Goal: Navigation & Orientation: Find specific page/section

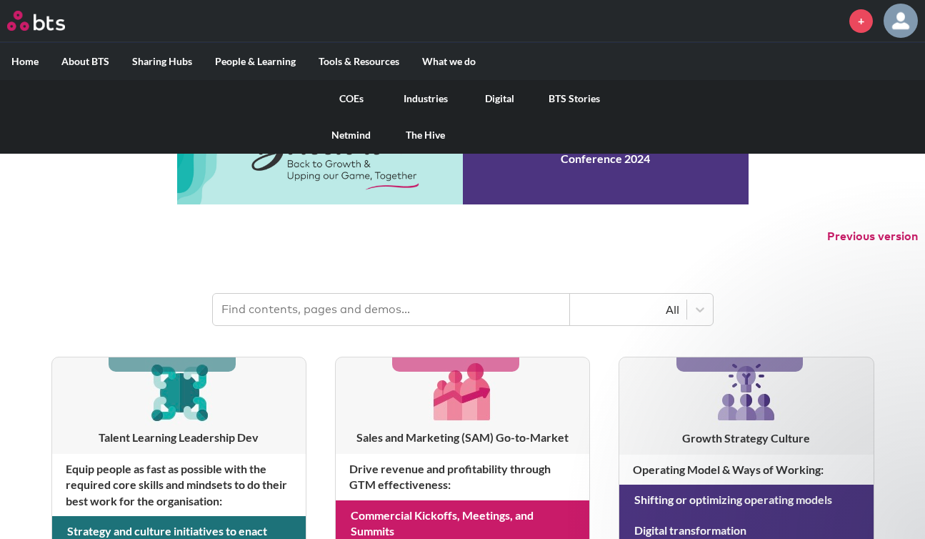
click at [349, 101] on link "COEs" at bounding box center [351, 98] width 74 height 37
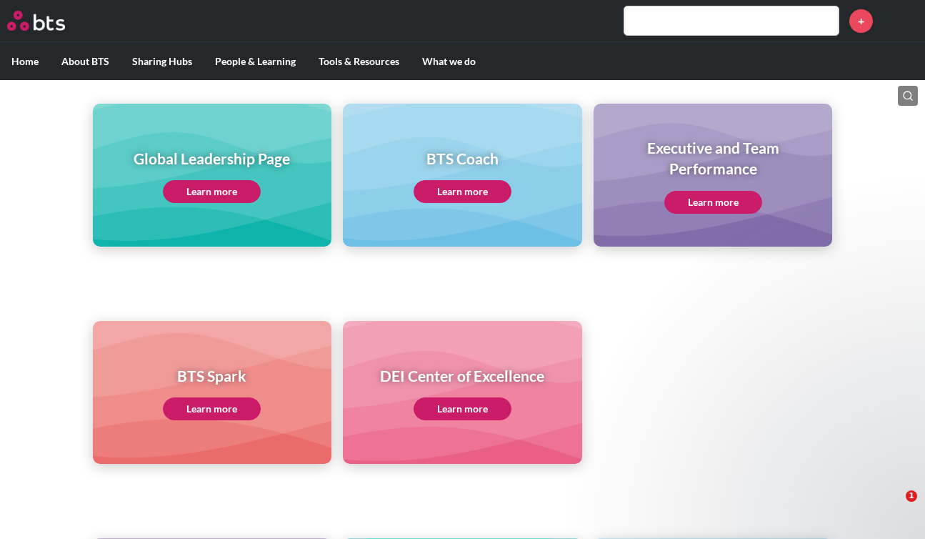
scroll to position [92, 0]
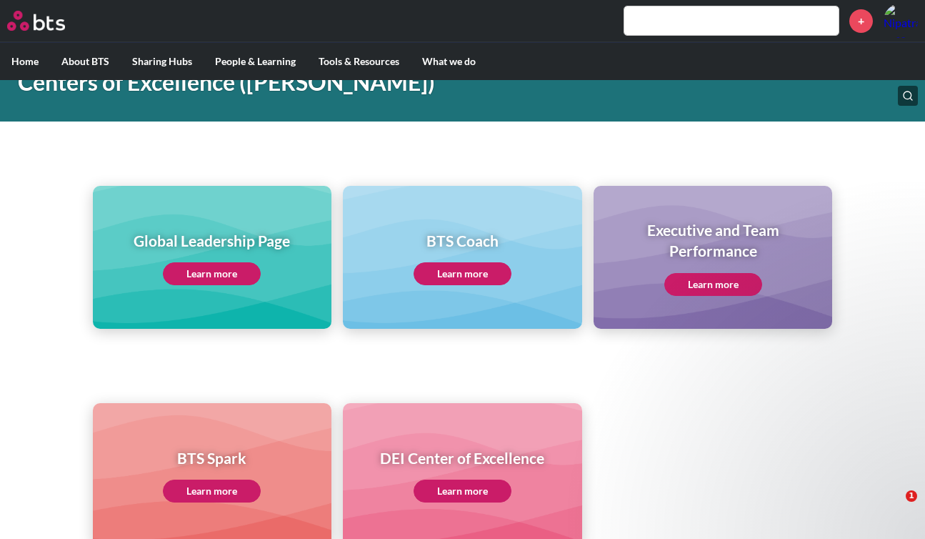
click at [226, 275] on link "Learn more" at bounding box center [212, 273] width 98 height 23
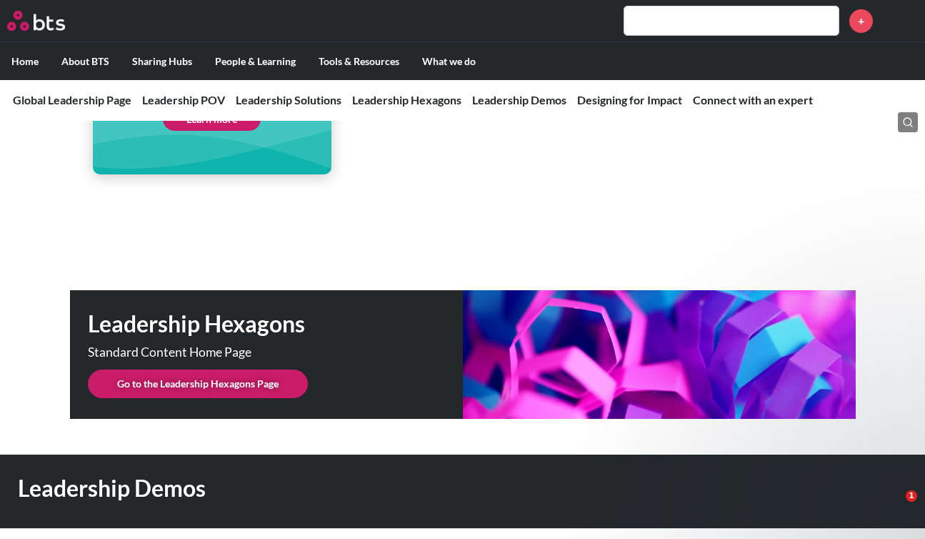
scroll to position [3613, 0]
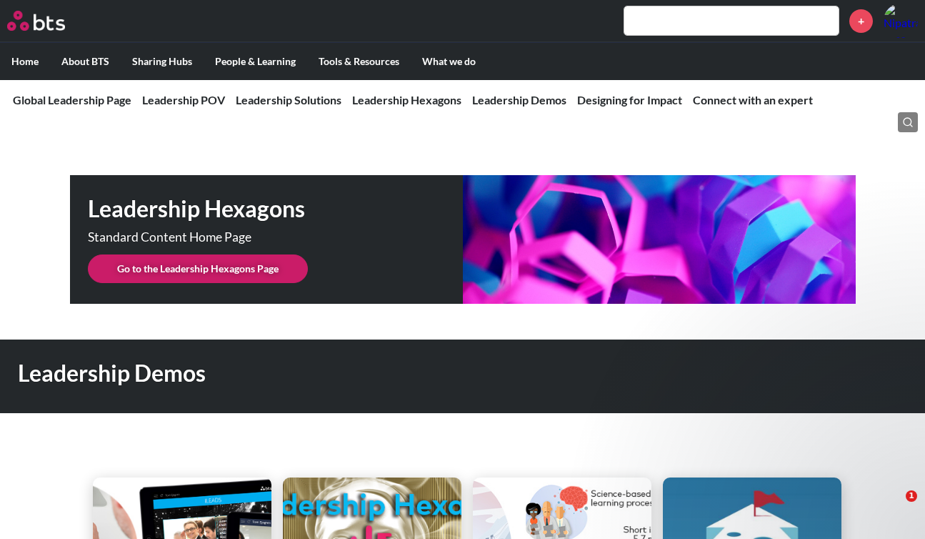
click at [275, 254] on link "Go to the Leadership Hexagons Page" at bounding box center [198, 268] width 220 height 29
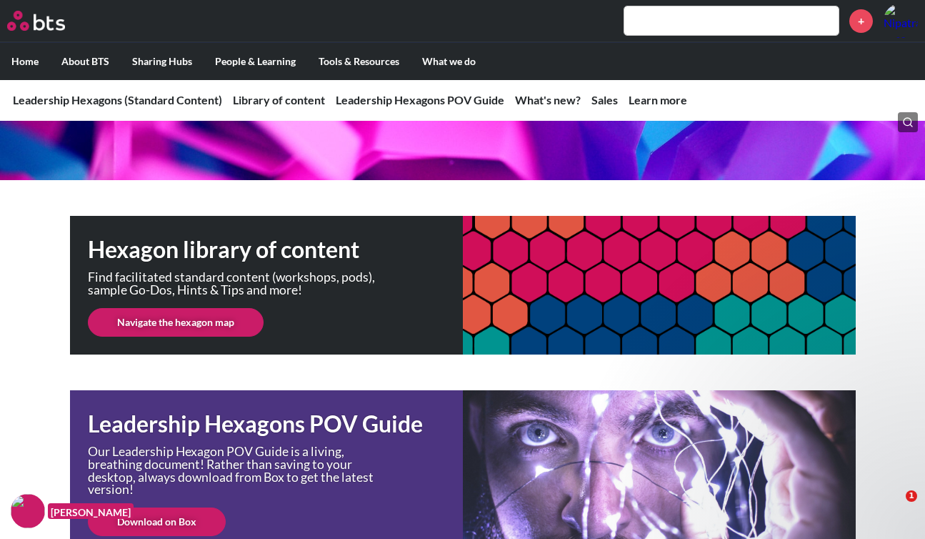
scroll to position [176, 0]
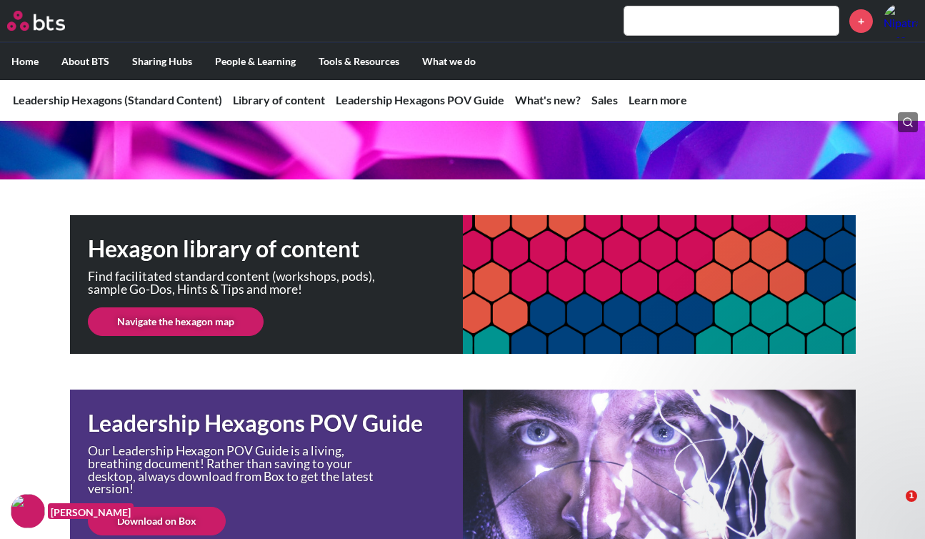
click at [228, 315] on link "Navigate the hexagon map" at bounding box center [176, 321] width 176 height 29
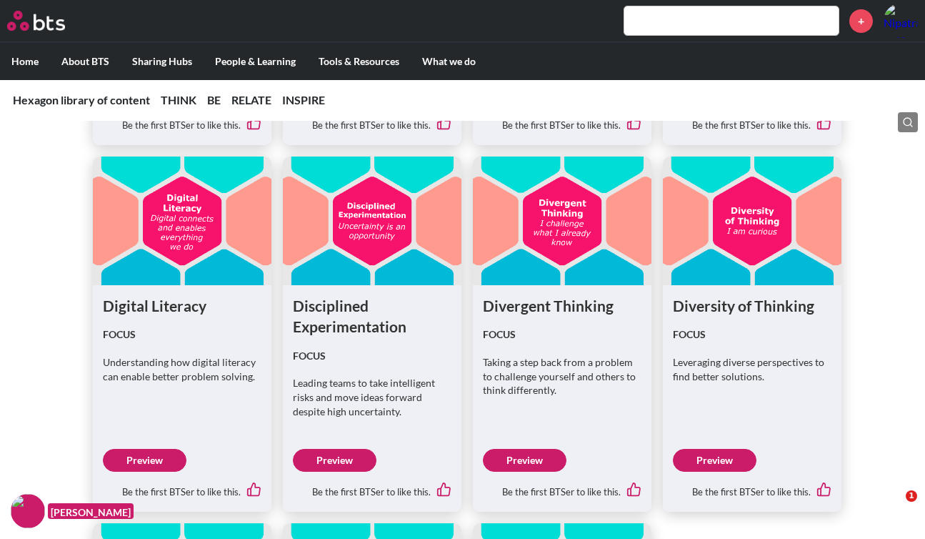
scroll to position [1360, 0]
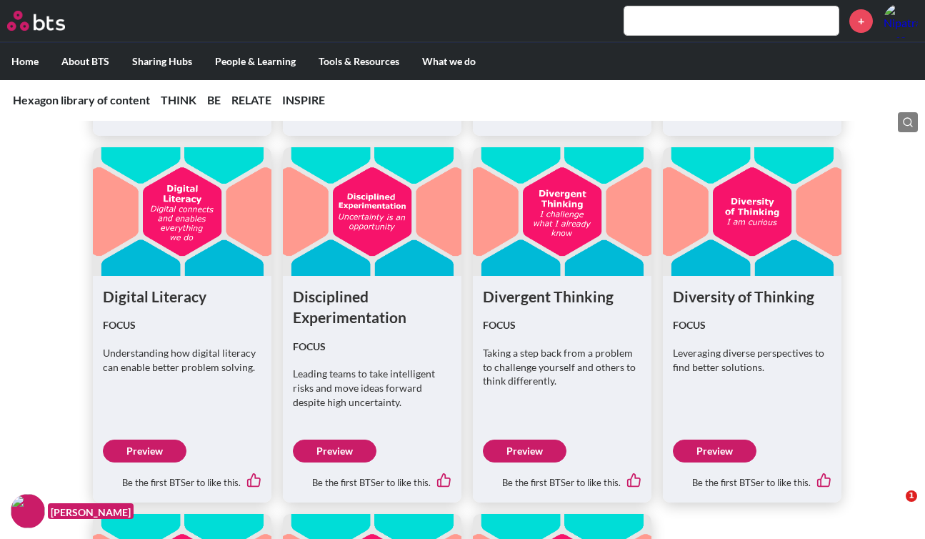
click at [345, 453] on link "Preview" at bounding box center [335, 450] width 84 height 23
